Goal: Task Accomplishment & Management: Use online tool/utility

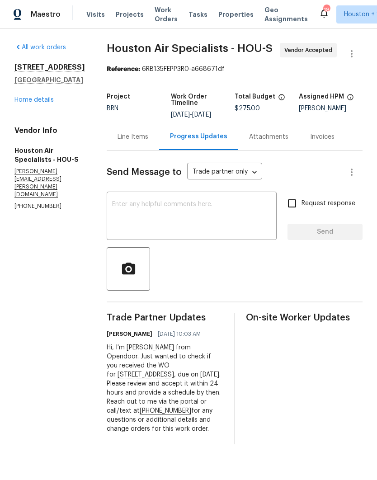
click at [148, 25] on div "Maestro Visits Projects Work Orders Tasks Properties Geo Assignments 18 [GEOGRA…" at bounding box center [188, 14] width 377 height 28
click at [155, 19] on span "Work Orders" at bounding box center [166, 14] width 23 height 18
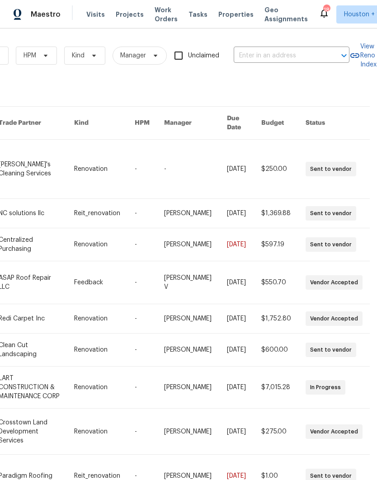
scroll to position [0, 149]
click at [291, 54] on input "text" at bounding box center [279, 56] width 90 height 14
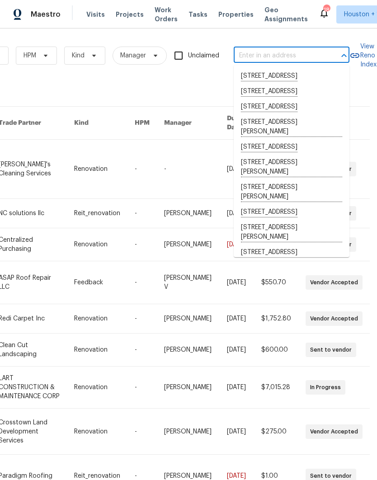
click at [50, 96] on div "Work Orders Vendor Status HPM Kind Manager Unclaimed ​ View Reno Index 55450 wo…" at bounding box center [107, 301] width 511 height 531
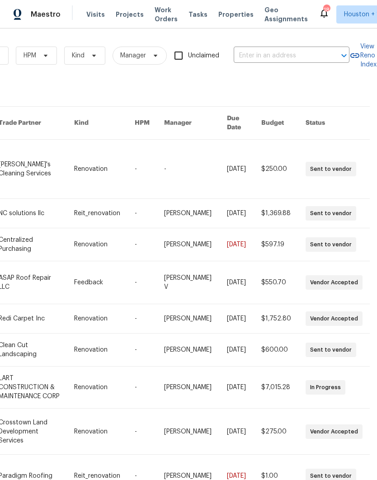
click at [40, 89] on div "55450 work orders" at bounding box center [107, 90] width 511 height 9
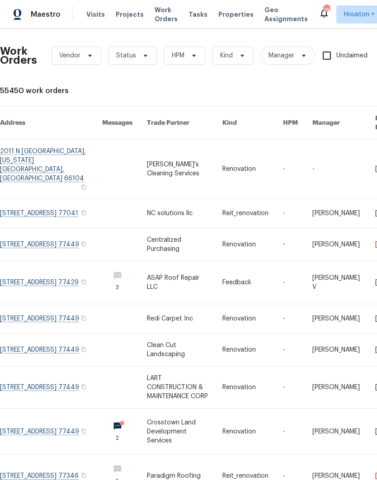
scroll to position [0, 0]
click at [59, 56] on span "Vendor" at bounding box center [69, 55] width 21 height 9
type input "Nic"
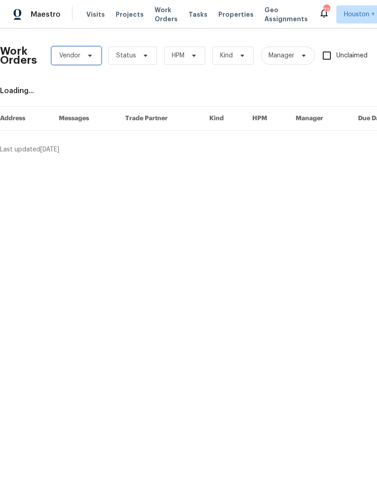
click at [67, 56] on span "Vendor" at bounding box center [69, 55] width 21 height 9
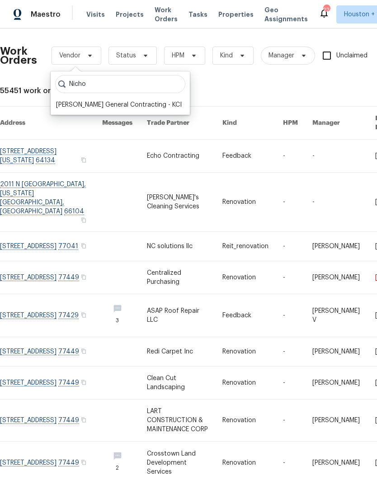
type input "Nicho"
click at [77, 106] on div "Nicholson General Contracting - KCI" at bounding box center [119, 104] width 126 height 9
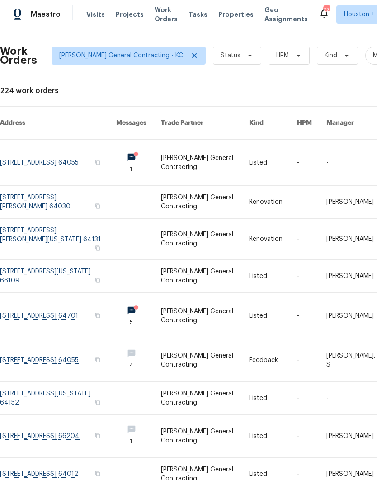
click at [13, 295] on link at bounding box center [58, 316] width 116 height 46
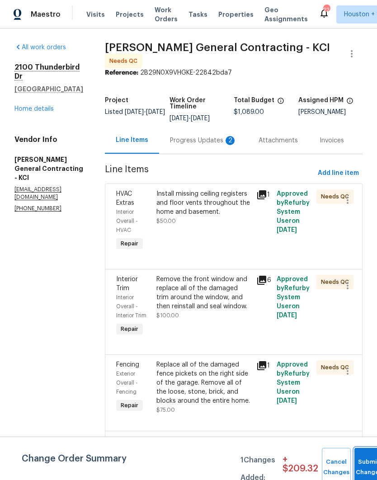
click at [365, 467] on span "Submit Changes" at bounding box center [369, 467] width 20 height 21
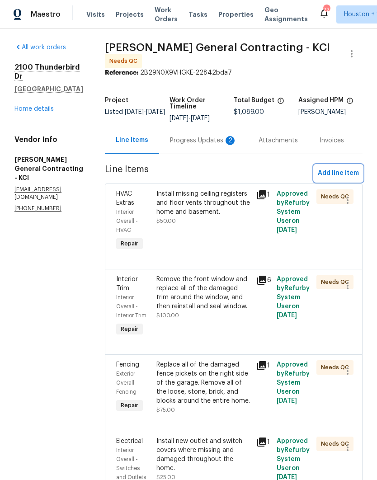
click at [350, 179] on span "Add line item" at bounding box center [338, 173] width 41 height 11
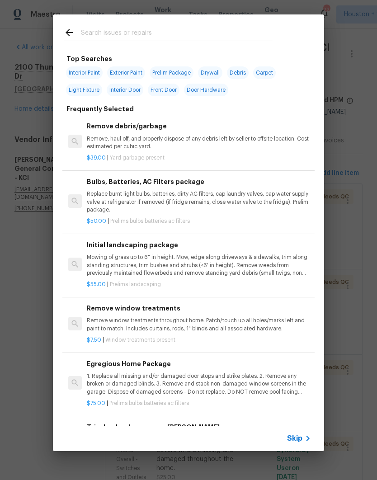
click at [83, 34] on input "text" at bounding box center [177, 34] width 192 height 14
click at [71, 68] on span "Interior Paint" at bounding box center [84, 72] width 37 height 13
type input "Interior Paint"
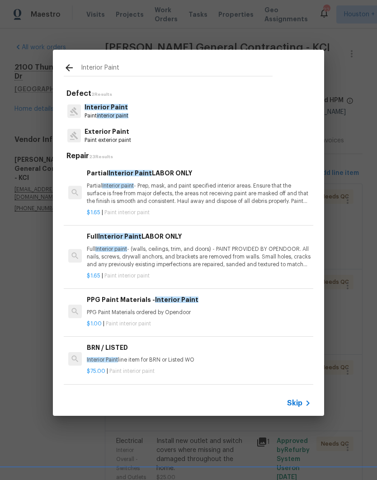
click at [88, 104] on span "Interior Paint" at bounding box center [105, 107] width 43 height 6
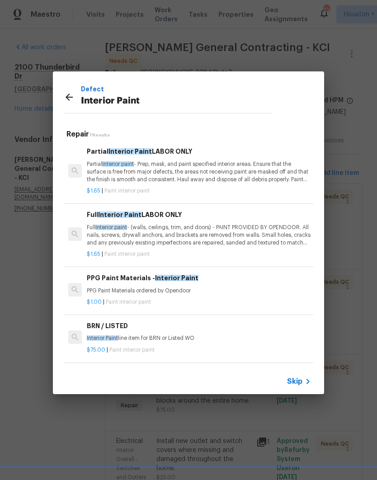
click at [283, 232] on p "Full Interior paint - (walls, ceilings, trim, and doors) - PAINT PROVIDED BY OP…" at bounding box center [199, 235] width 224 height 23
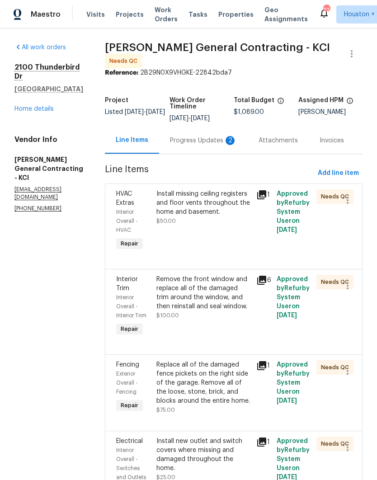
click at [15, 106] on link "Home details" at bounding box center [33, 109] width 39 height 6
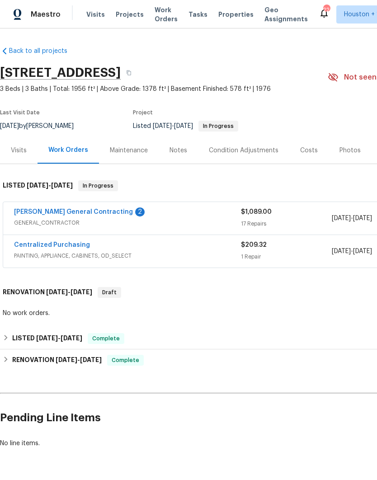
click at [18, 212] on link "Nicholson General Contracting" at bounding box center [73, 212] width 119 height 6
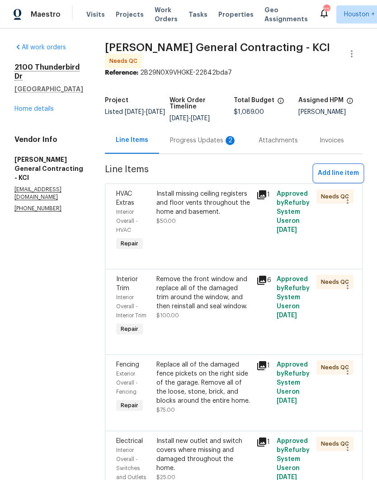
click at [345, 178] on span "Add line item" at bounding box center [338, 173] width 41 height 11
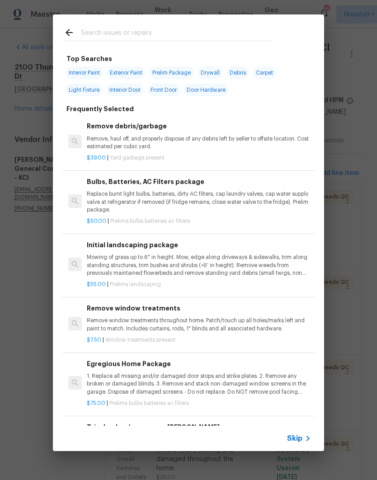
click at [89, 75] on span "Interior Paint" at bounding box center [84, 72] width 37 height 13
type input "Interior Paint"
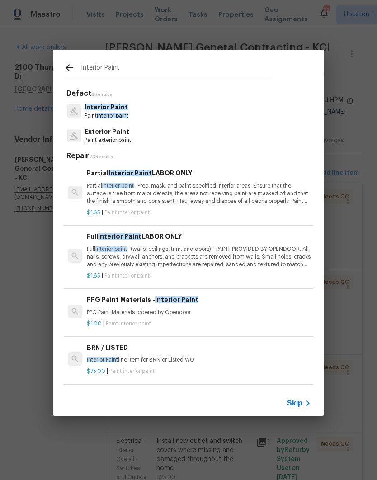
click at [86, 114] on p "Paint interior paint" at bounding box center [106, 116] width 44 height 8
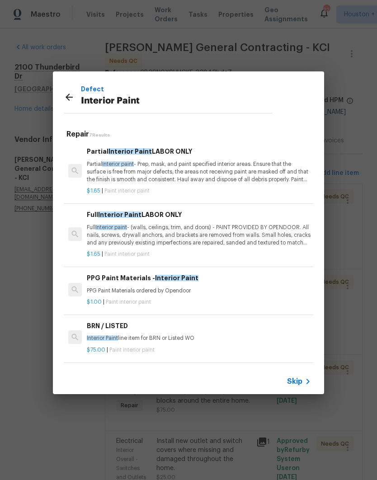
click at [93, 219] on h6 "Full Interior Paint LABOR ONLY" at bounding box center [199, 215] width 224 height 10
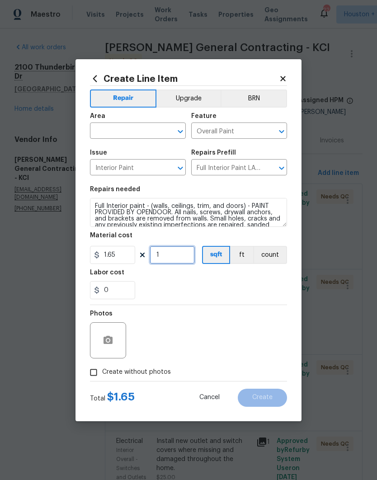
click at [169, 253] on input "1" at bounding box center [172, 255] width 45 height 18
type input "1956"
click at [276, 282] on div "0" at bounding box center [188, 290] width 197 height 18
click at [95, 376] on input "Create without photos" at bounding box center [93, 372] width 17 height 17
checkbox input "true"
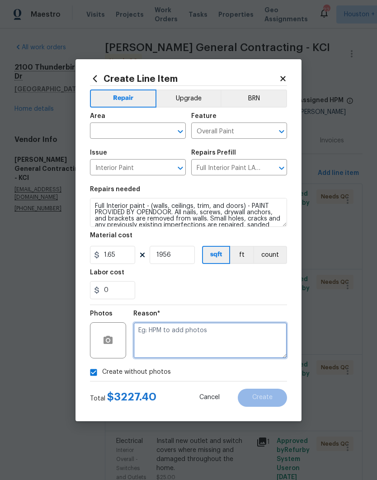
click at [249, 346] on textarea at bounding box center [210, 340] width 154 height 36
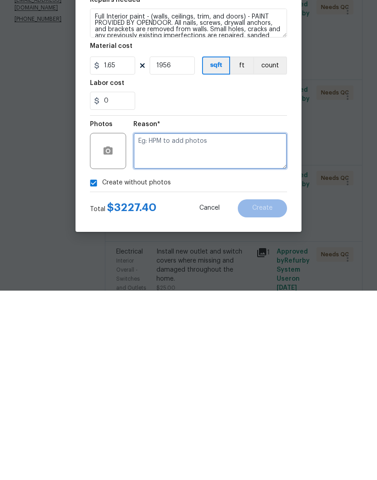
type textarea "."
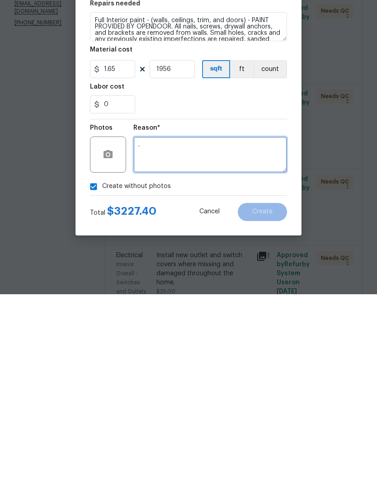
click at [198, 389] on button "Cancel" at bounding box center [209, 398] width 49 height 18
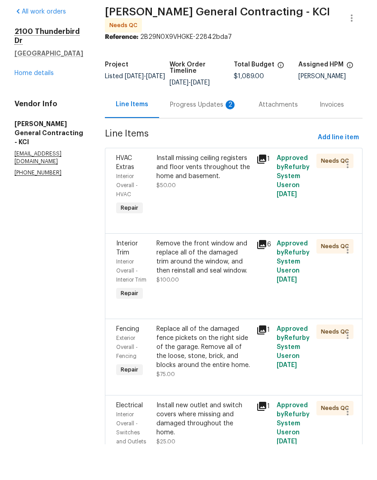
click at [340, 168] on span "Add line item" at bounding box center [338, 173] width 41 height 11
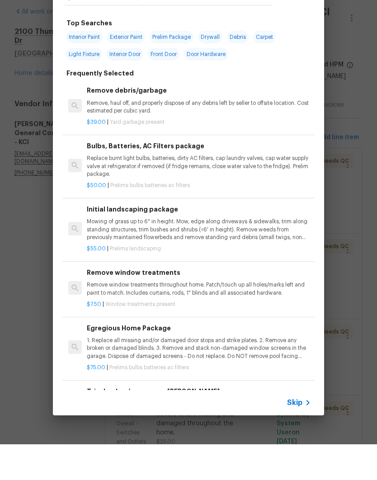
click at [93, 66] on span "Interior Paint" at bounding box center [84, 72] width 37 height 13
type input "Interior Paint"
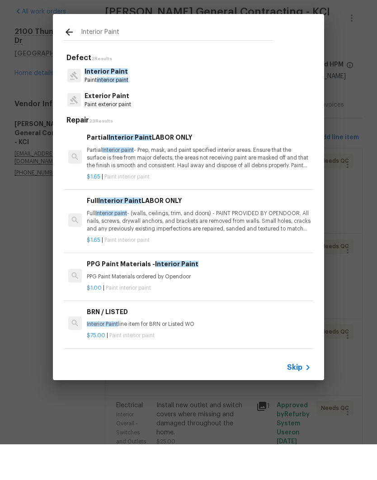
click at [99, 245] on p "Full Interior paint - (walls, ceilings, trim, and doors) - PAINT PROVIDED BY OP…" at bounding box center [199, 256] width 224 height 23
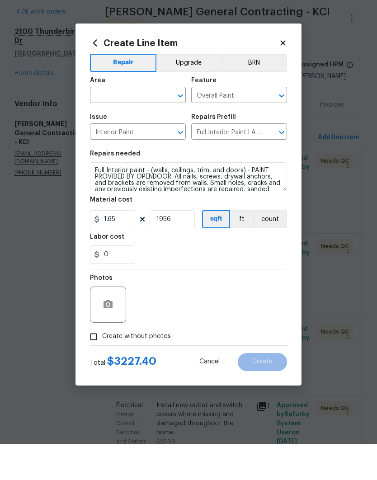
click at [91, 364] on input "Create without photos" at bounding box center [93, 372] width 17 height 17
checkbox input "true"
click at [239, 322] on textarea "." at bounding box center [210, 340] width 154 height 36
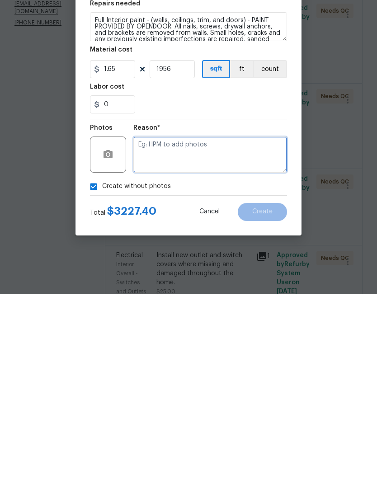
type textarea "."
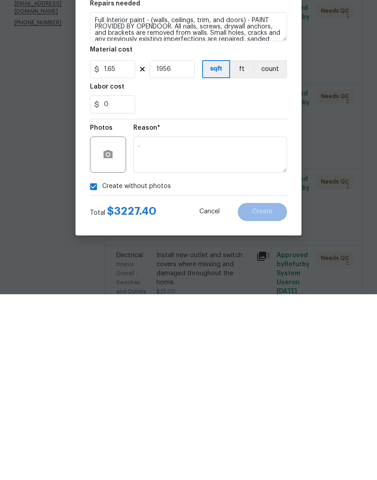
click at [235, 234] on div "Create Line Item Repair Upgrade BRN Area ​ Feature Overall Paint ​ Issue Interi…" at bounding box center [188, 240] width 226 height 362
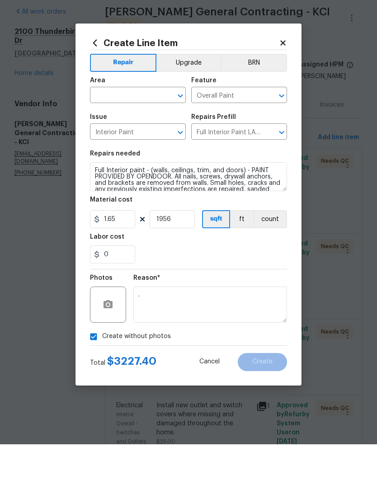
click at [104, 125] on input "text" at bounding box center [125, 132] width 70 height 14
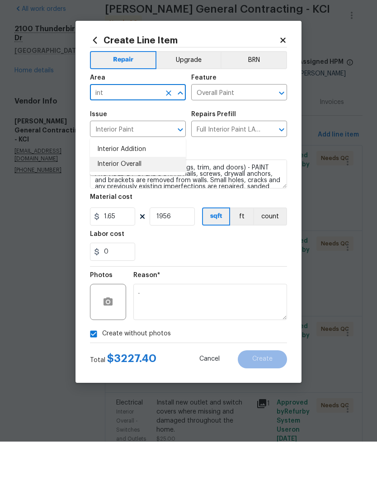
click at [104, 195] on li "Interior Overall" at bounding box center [138, 202] width 96 height 15
type input "Interior Overall"
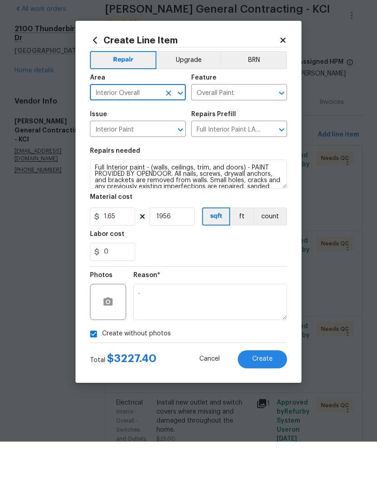
click at [169, 281] on div "0" at bounding box center [188, 290] width 197 height 18
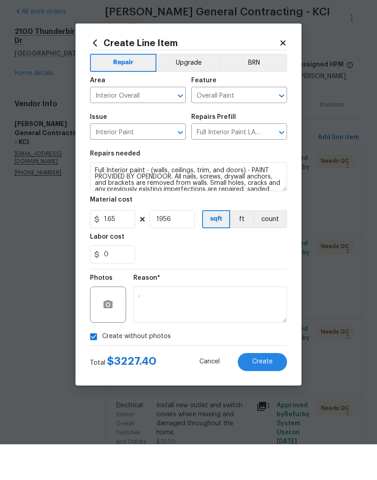
click at [266, 389] on button "Create" at bounding box center [262, 398] width 49 height 18
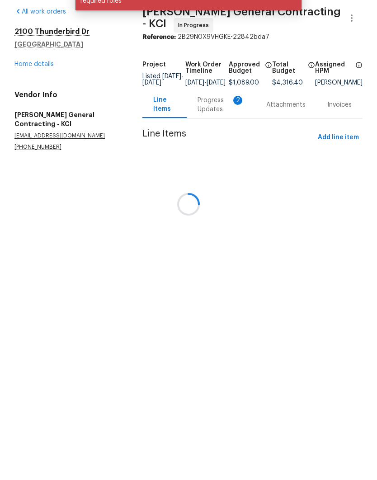
scroll to position [0, 0]
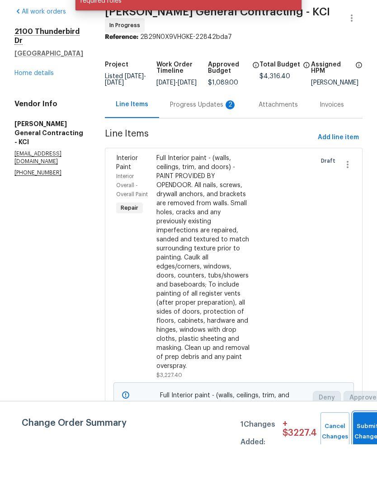
click at [366, 448] on button "Submit Changes" at bounding box center [367, 467] width 29 height 39
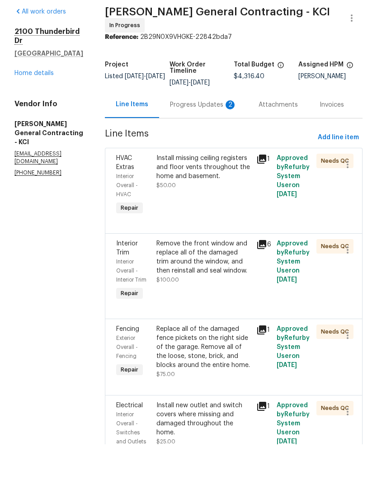
click at [21, 106] on link "Home details" at bounding box center [33, 109] width 39 height 6
